Goal: Task Accomplishment & Management: Manage account settings

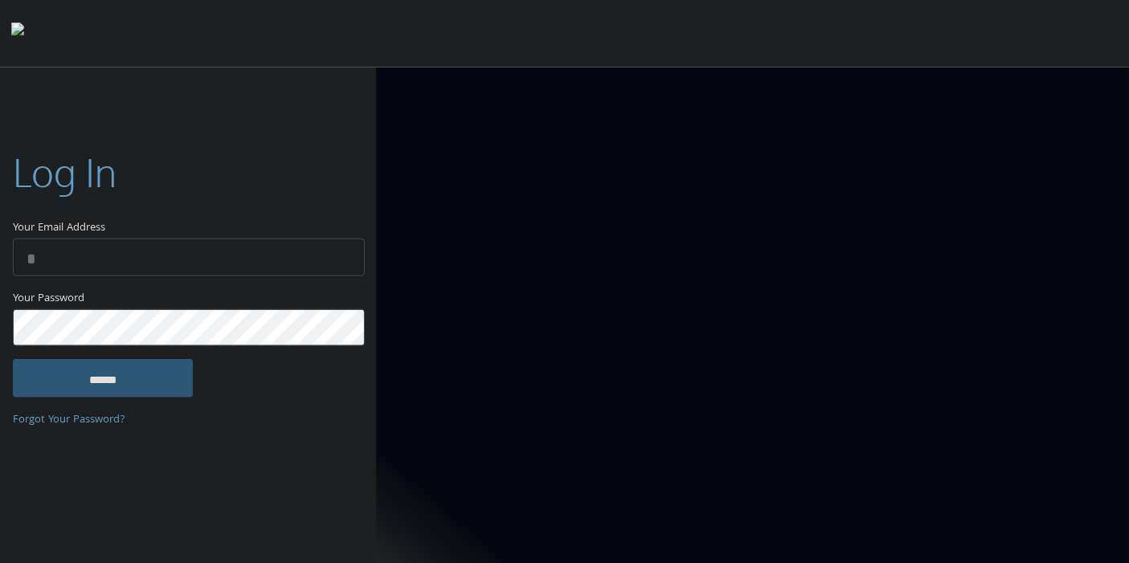
type input "**********"
click at [140, 386] on input "******" at bounding box center [103, 378] width 180 height 39
type input "**********"
click at [163, 389] on input "******" at bounding box center [103, 378] width 180 height 39
